Goal: Task Accomplishment & Management: Complete application form

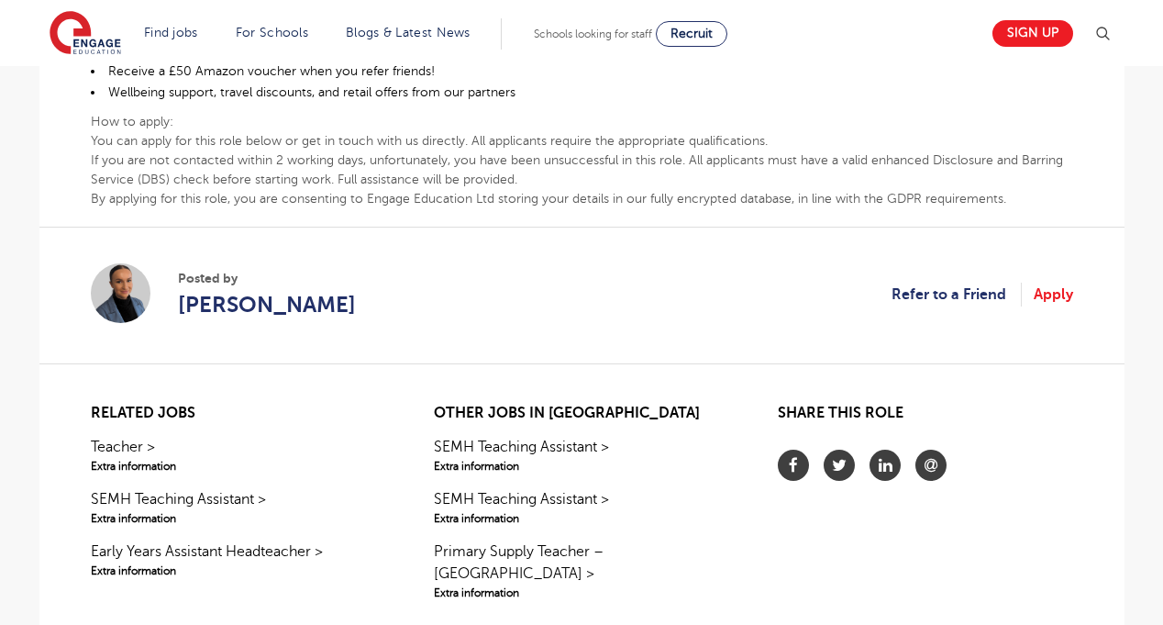
scroll to position [965, 0]
click at [1048, 292] on link "Apply" at bounding box center [1053, 295] width 39 height 24
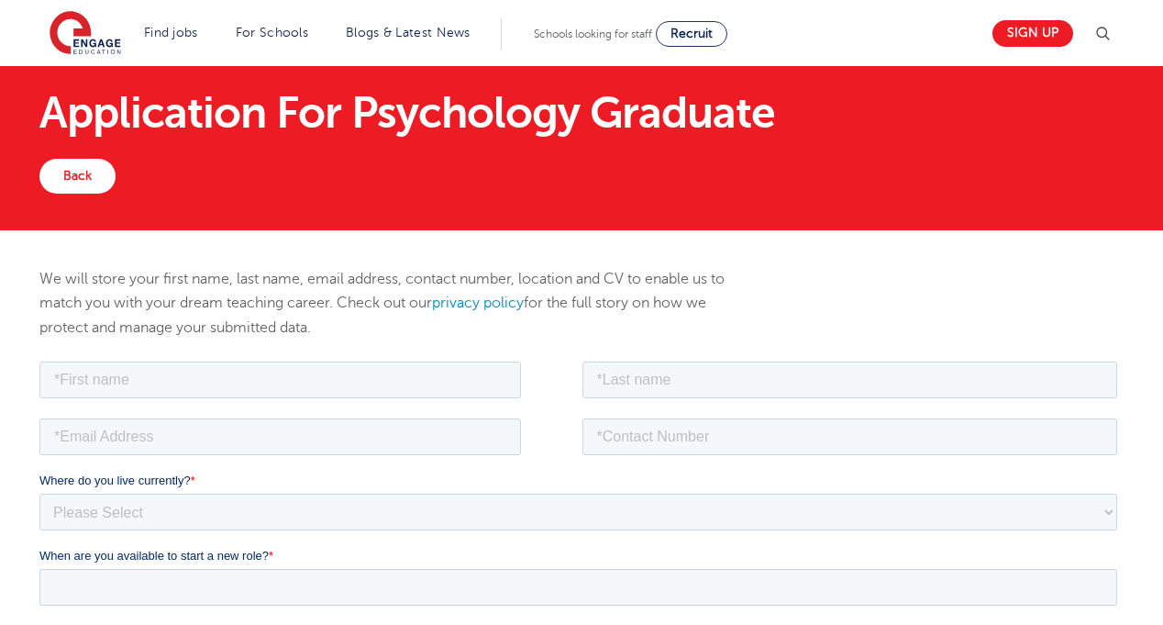
scroll to position [36, 0]
click at [149, 390] on input "text" at bounding box center [280, 379] width 482 height 37
type input "Gokce"
click at [632, 376] on input "text" at bounding box center [850, 379] width 536 height 37
type input "Guven Serbetci"
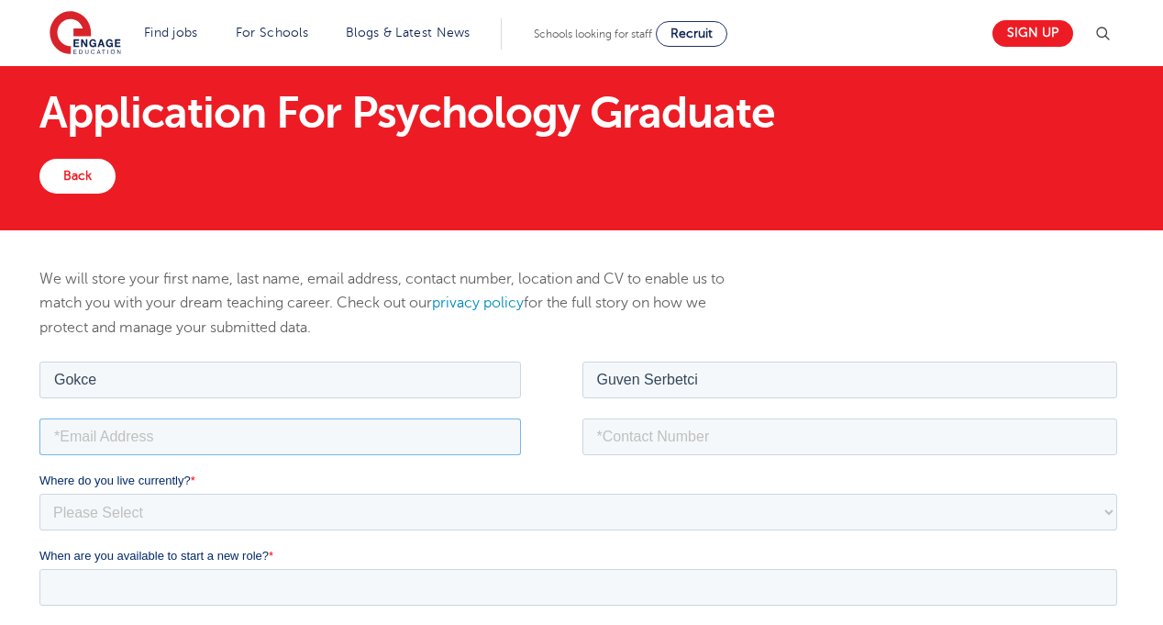
click at [403, 435] on input "email" at bounding box center [280, 435] width 482 height 37
type input "[EMAIL_ADDRESS][DOMAIN_NAME]"
click at [641, 435] on input "tel" at bounding box center [850, 435] width 536 height 37
type input "07876774655"
click at [255, 510] on select "Please Select UK Canada Ireland Australia New Zealand Europe USA South Africa J…" at bounding box center [578, 511] width 1078 height 37
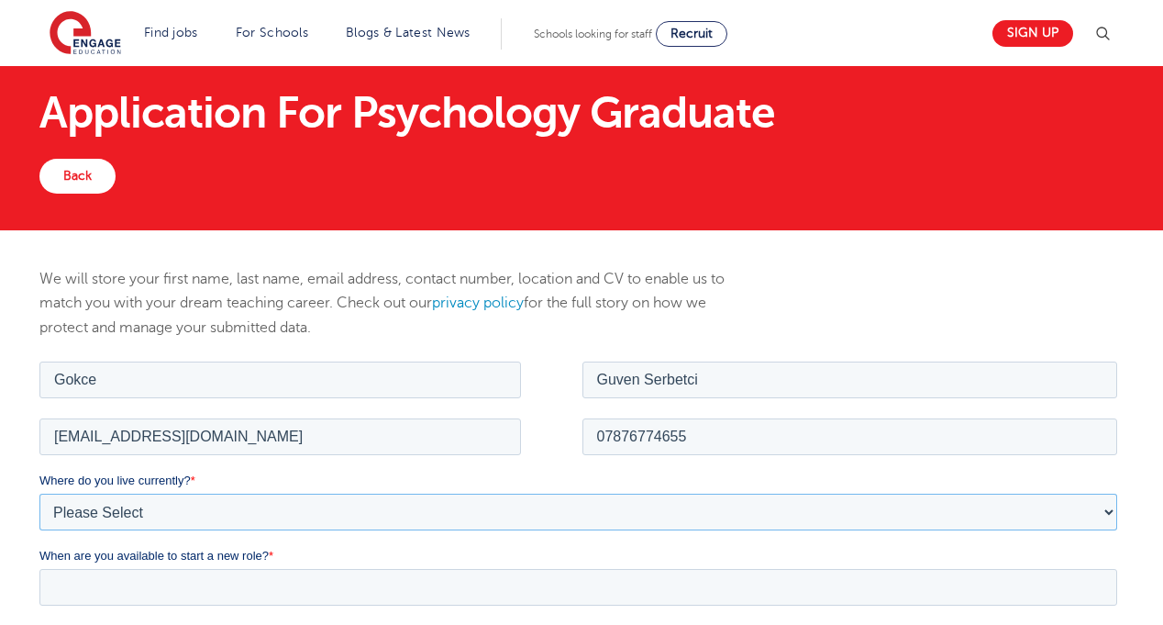
select select "UK"
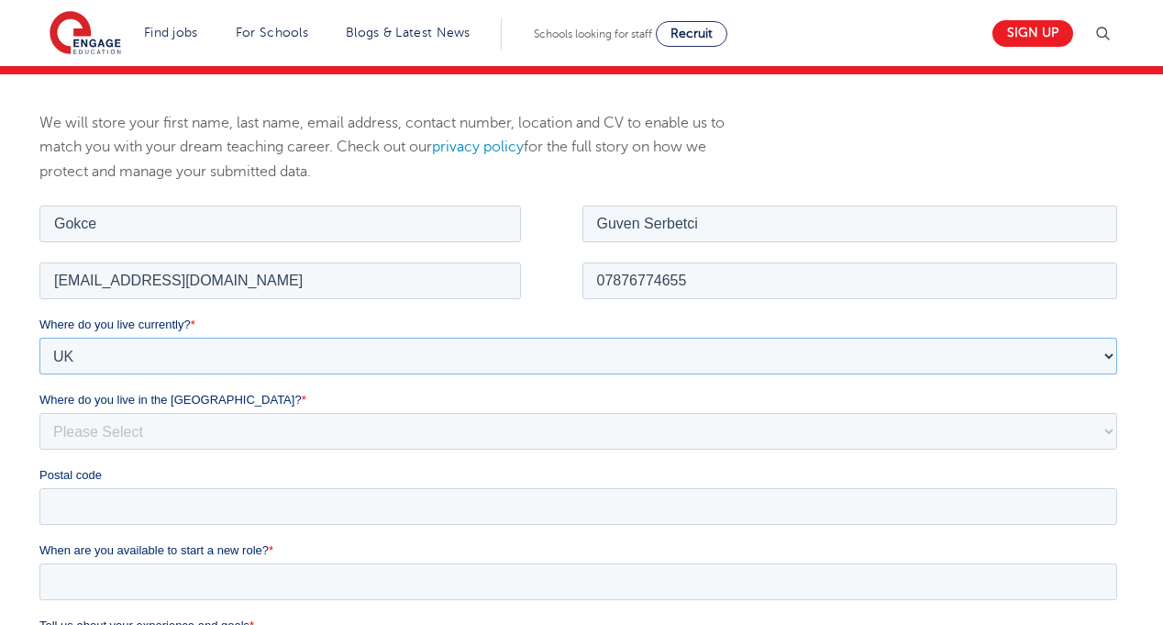
scroll to position [198, 0]
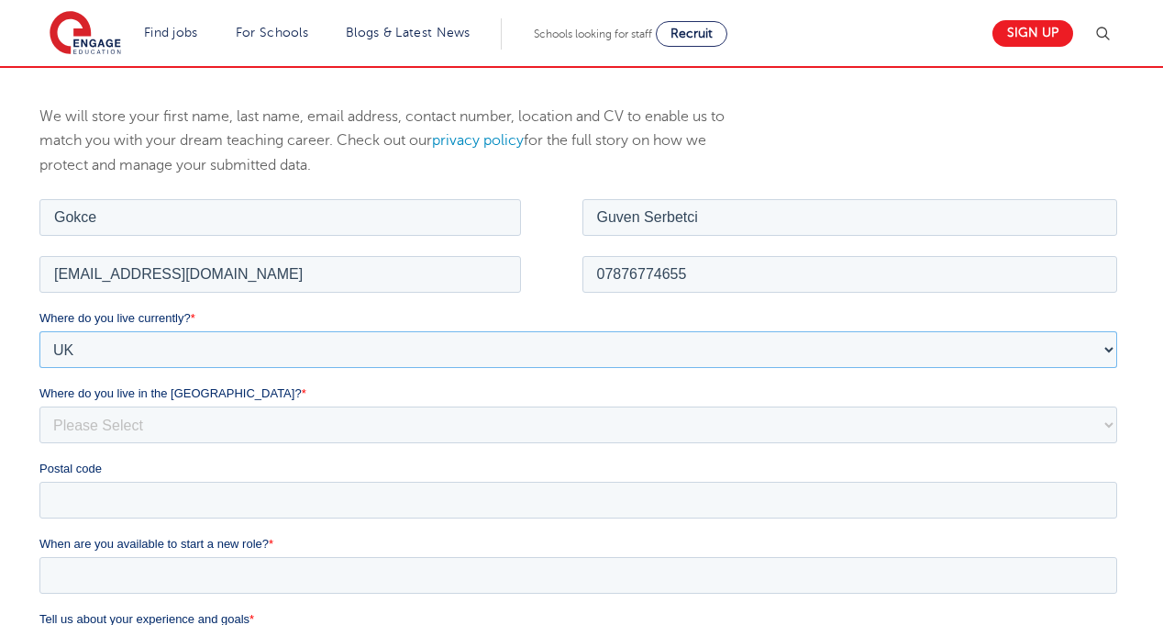
click at [245, 339] on select "Please Select UK Canada Ireland Australia New Zealand Europe USA South Africa J…" at bounding box center [578, 348] width 1078 height 37
click at [265, 339] on select "Please Select UK Canada Ireland Australia New Zealand Europe USA South Africa J…" at bounding box center [578, 348] width 1078 height 37
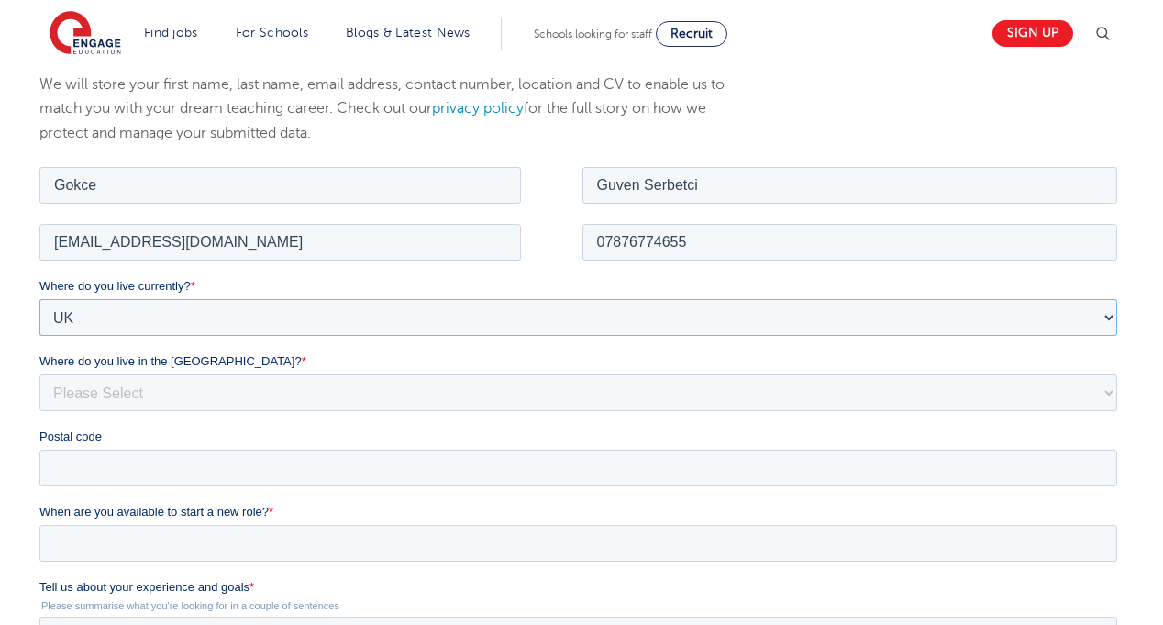
scroll to position [237, 0]
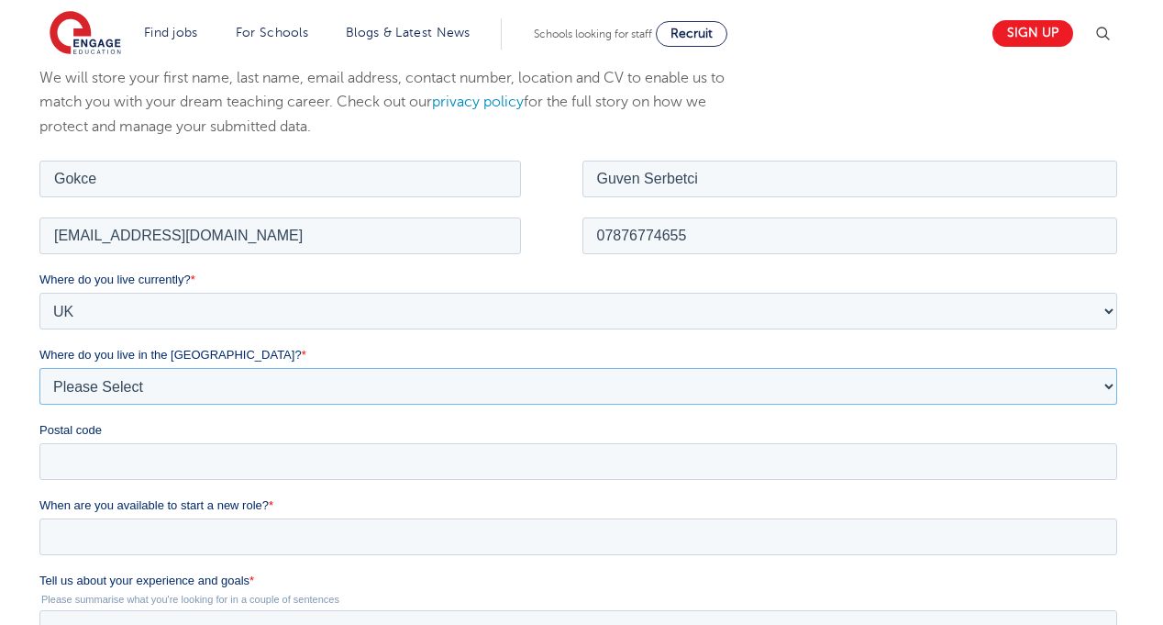
click at [253, 386] on select "Please Select Overseas Barnsley Bedfordshire Berkshire Bournemouth Bracknell Fo…" at bounding box center [578, 385] width 1078 height 37
select select "Leeds"
click at [173, 448] on input "Postal code" at bounding box center [578, 460] width 1078 height 37
type input "LS2 7FA"
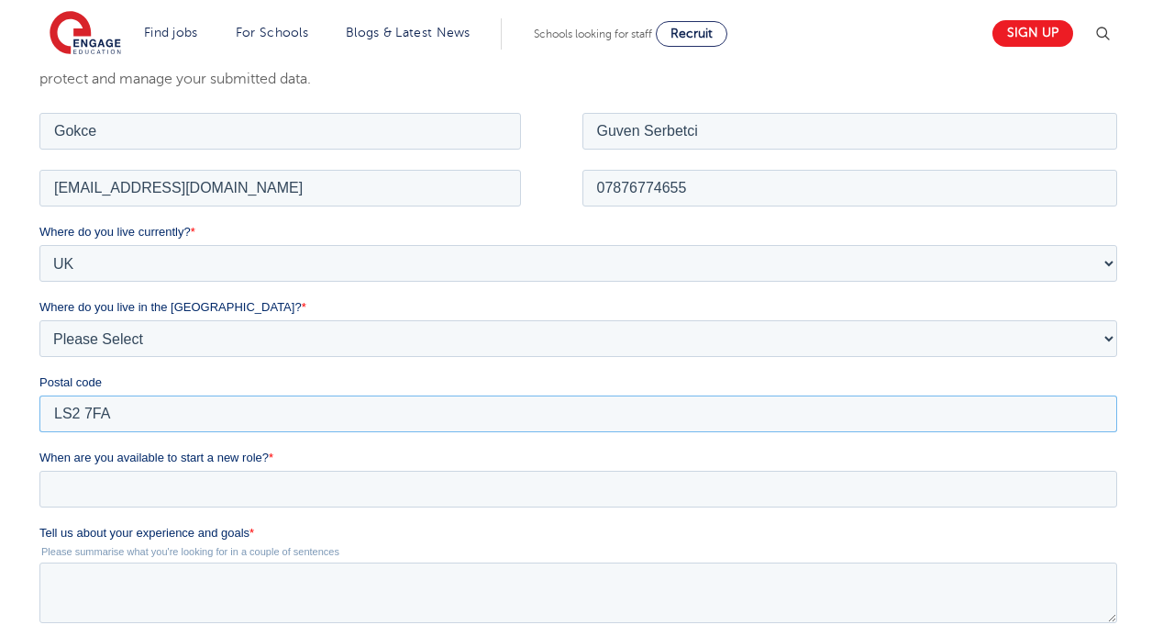
scroll to position [290, 0]
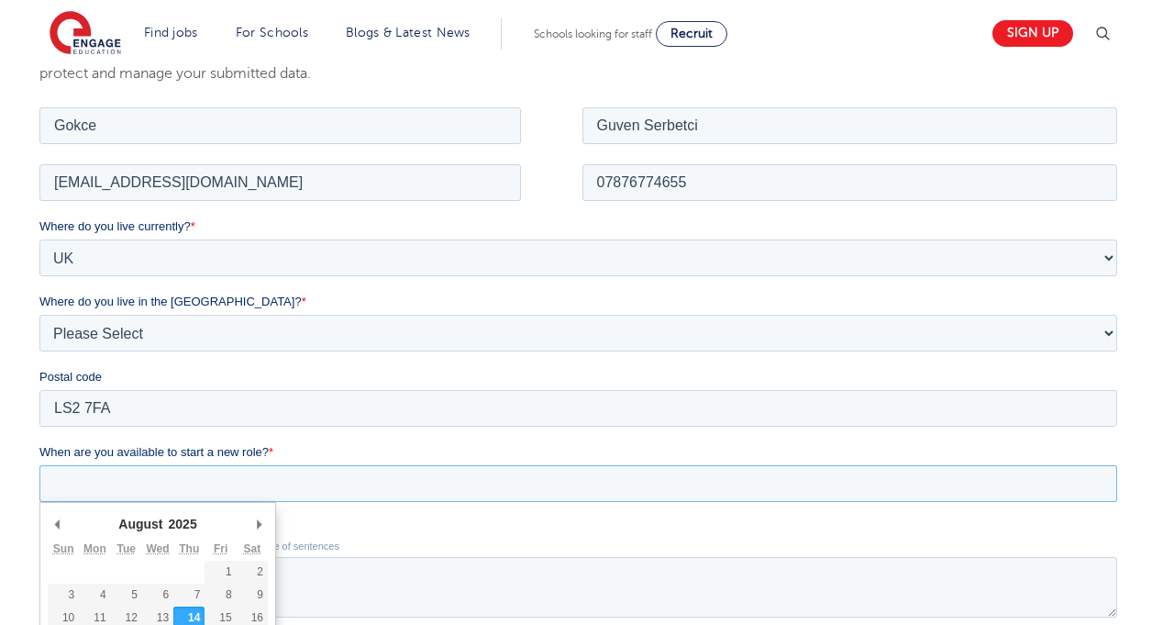
click at [188, 481] on input "When are you available to start a new role? *" at bounding box center [578, 482] width 1078 height 37
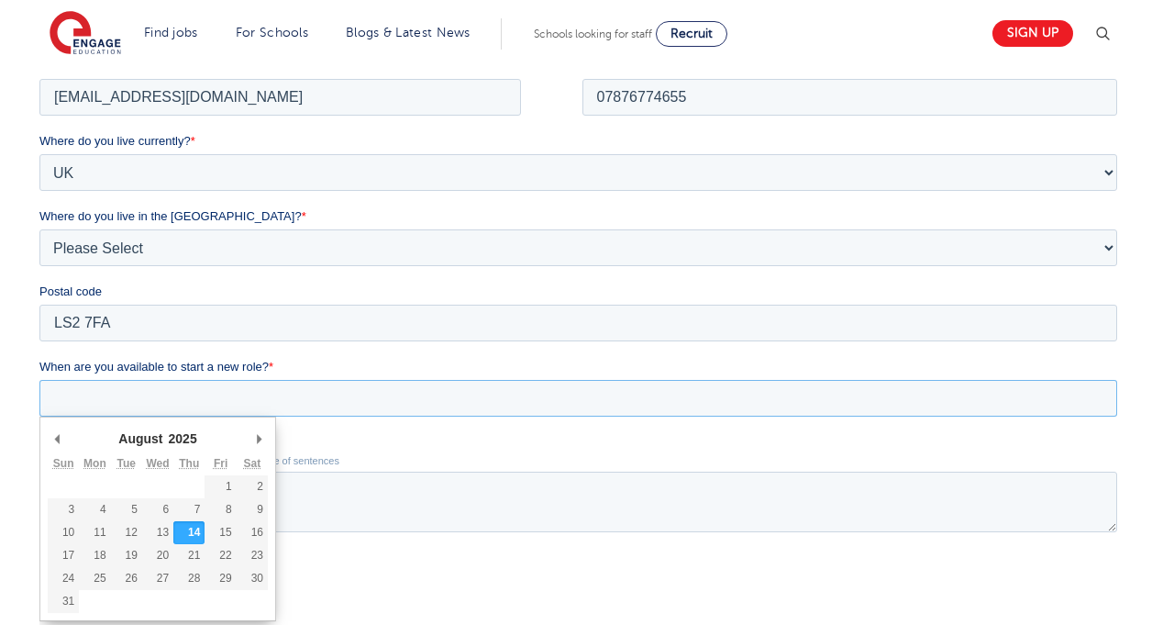
scroll to position [377, 0]
type div "2025-08-17"
type input "2025/08/17"
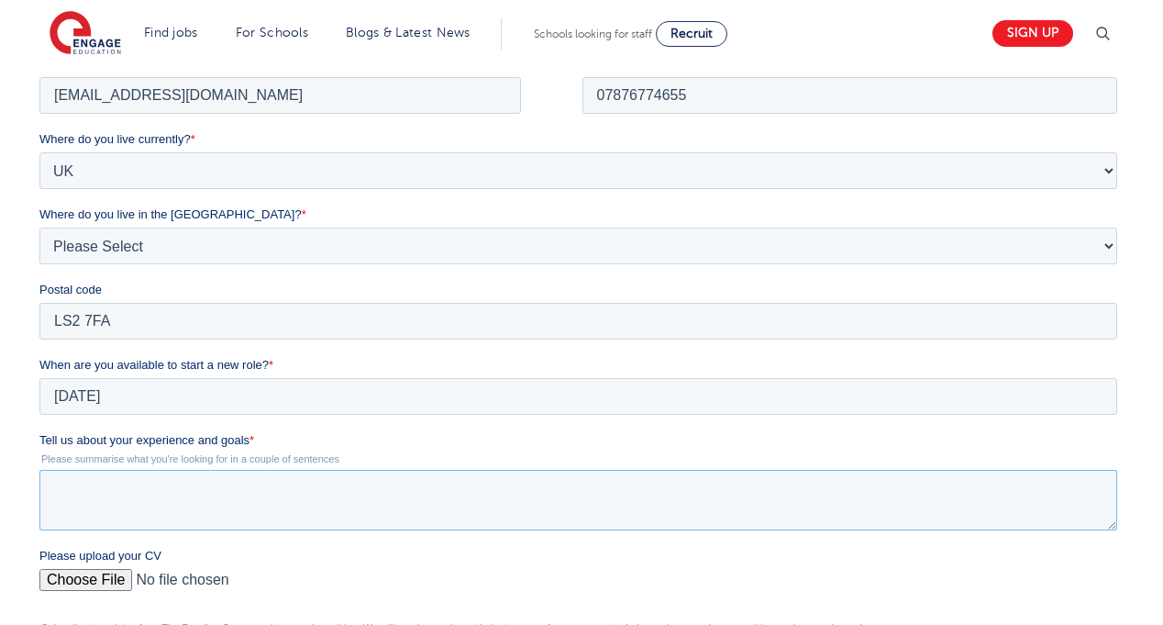
click at [100, 504] on textarea "Tell us about your experience and goals *" at bounding box center [578, 499] width 1078 height 61
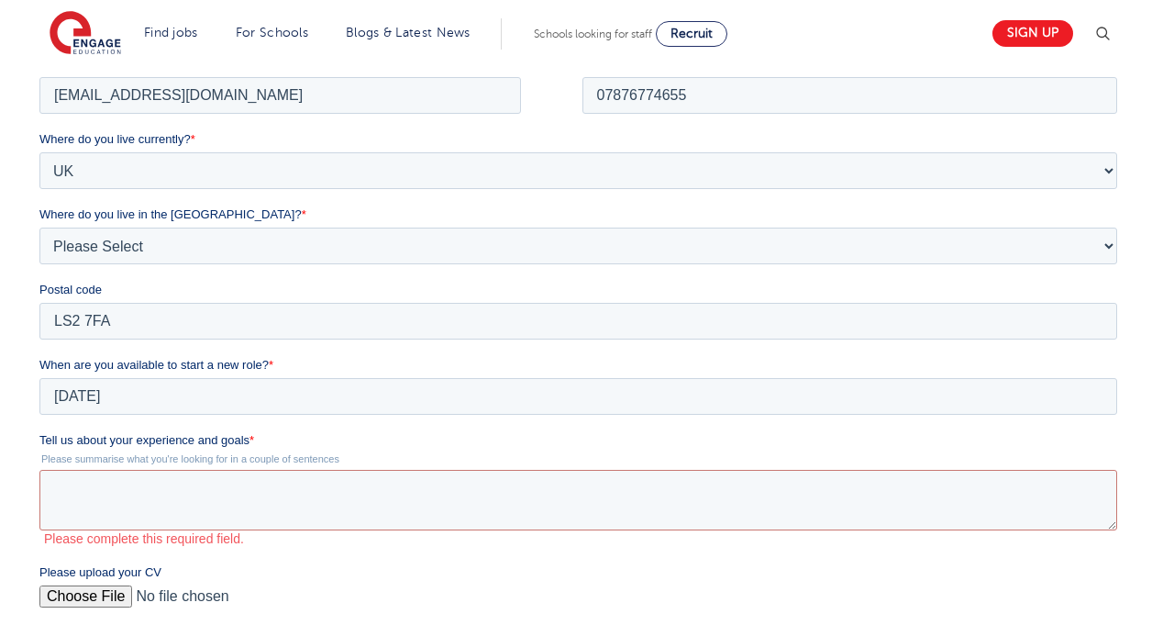
click at [105, 581] on div "Please upload your CV" at bounding box center [581, 591] width 1085 height 59
click at [105, 594] on input "Please upload your CV" at bounding box center [578, 602] width 1078 height 37
type input "C:\fakepath\CV_Gokce_Guven_SEN_Teaching_Assistant.pdf"
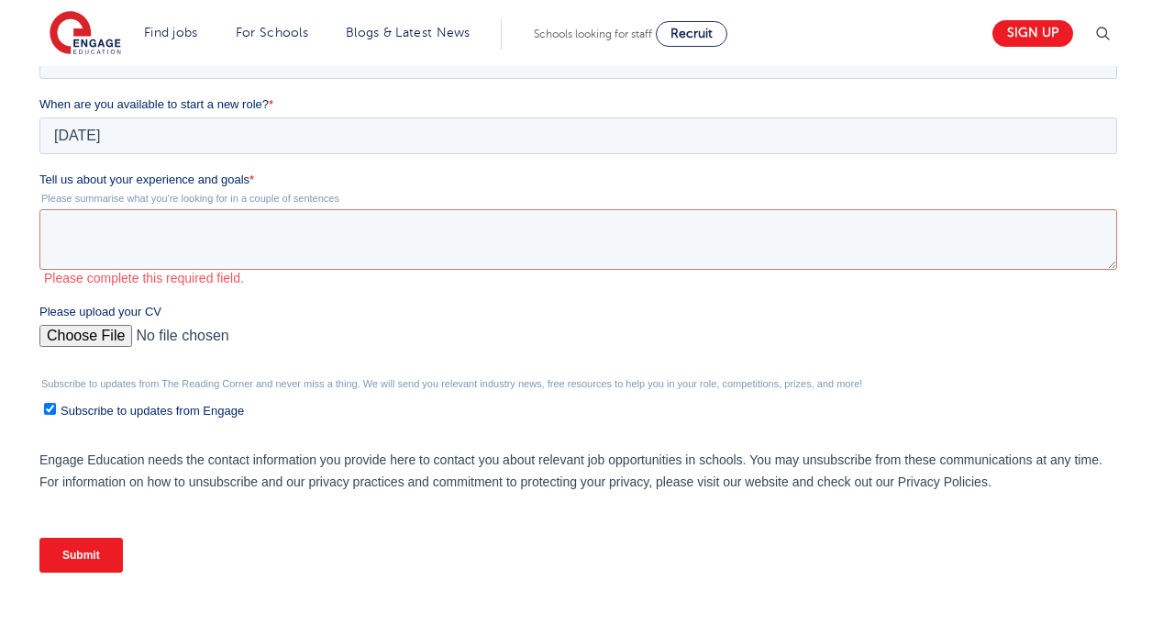
scroll to position [658, 0]
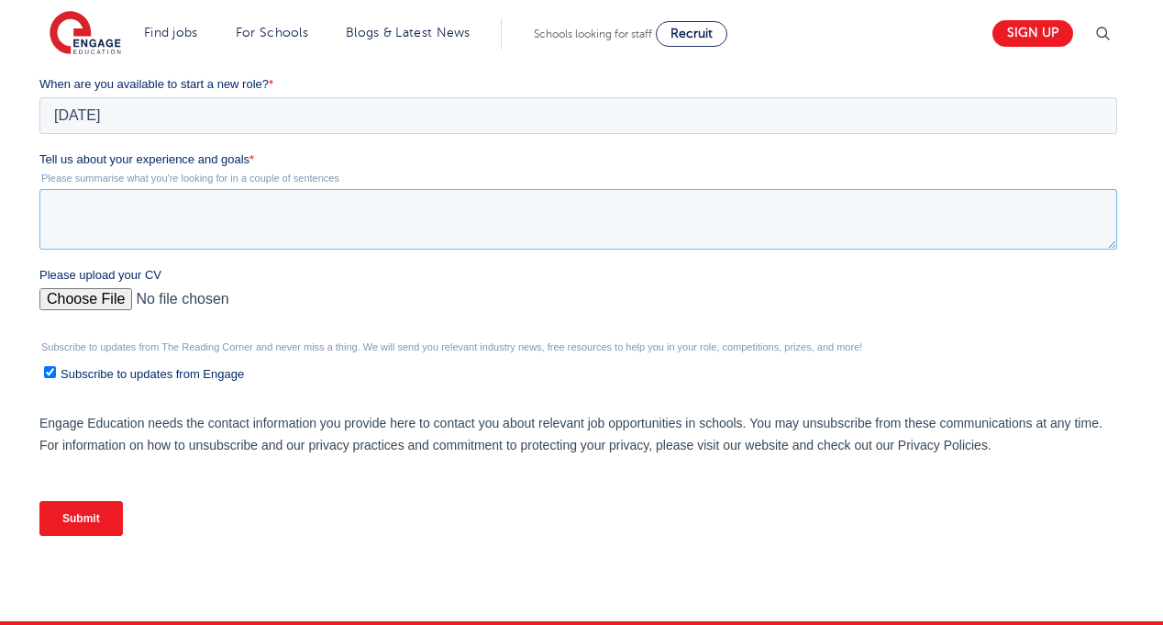
click at [161, 224] on textarea "Tell us about your experience and goals *" at bounding box center [578, 219] width 1078 height 61
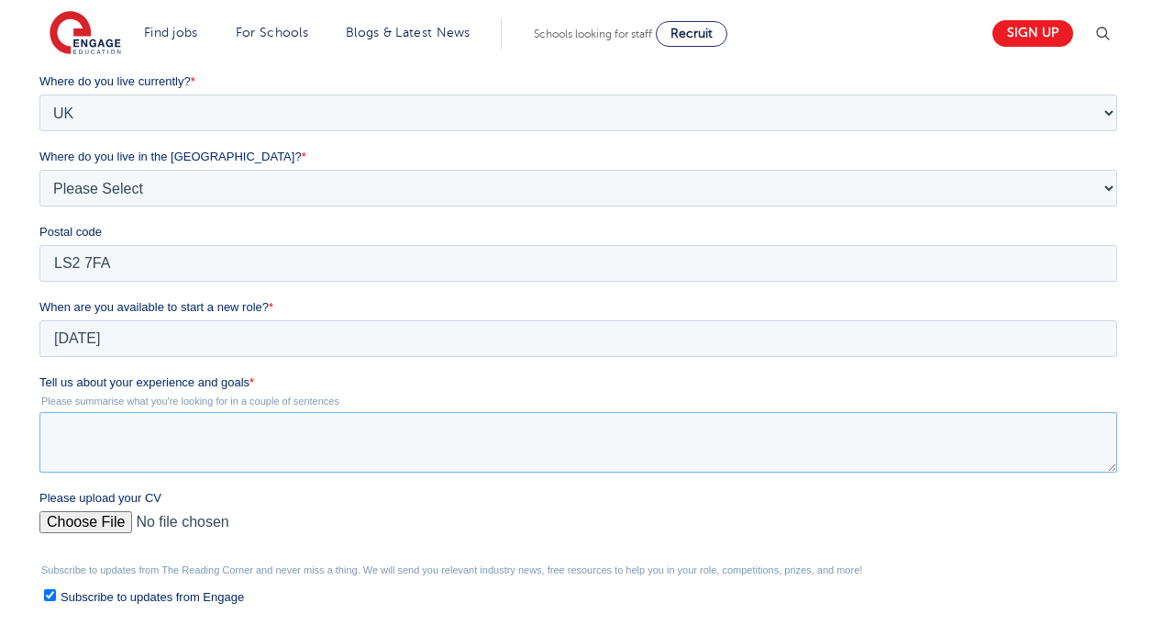
scroll to position [474, 0]
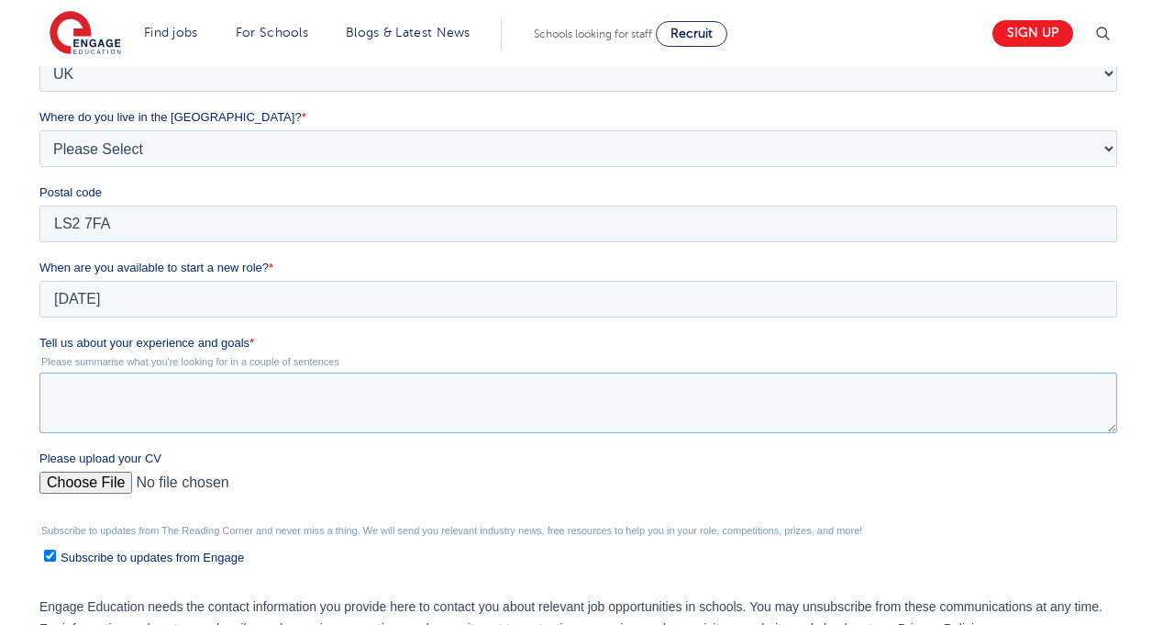
click at [150, 407] on textarea "Tell us about your experience and goals *" at bounding box center [578, 402] width 1078 height 61
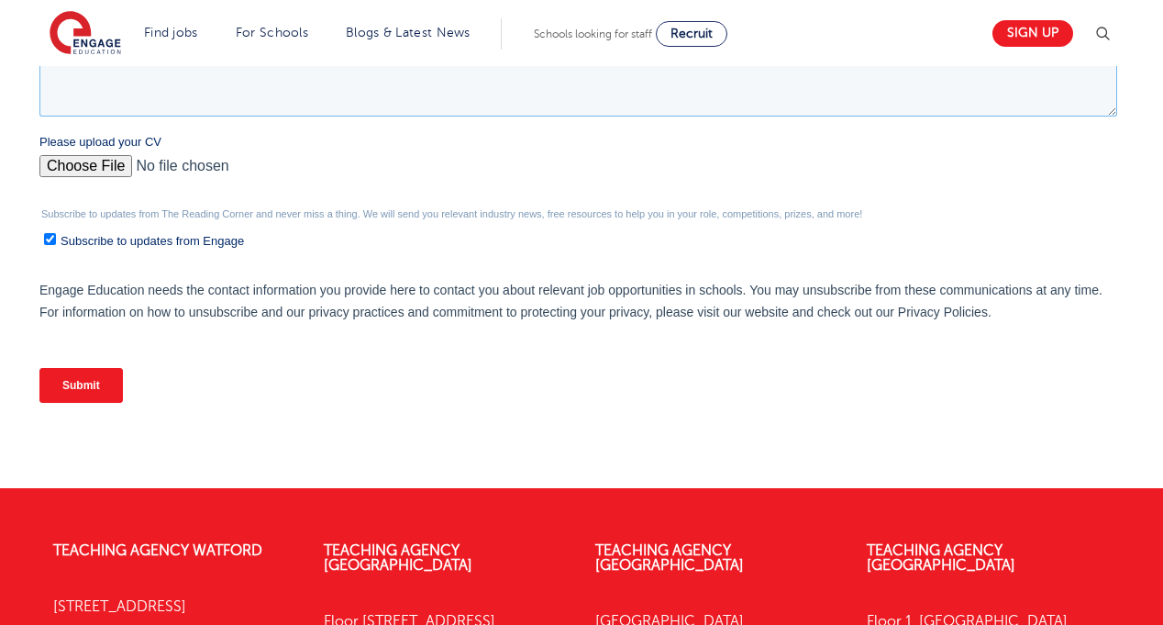
scroll to position [802, 0]
